Goal: Navigation & Orientation: Go to known website

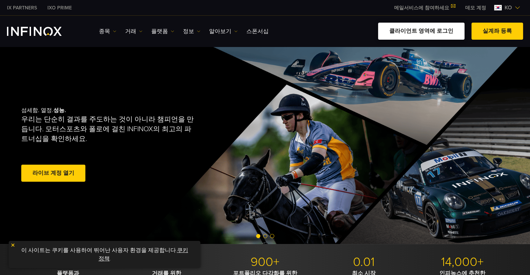
click at [450, 31] on link "클라이언트 영역에 로그인" at bounding box center [421, 31] width 86 height 17
